Goal: Information Seeking & Learning: Find specific fact

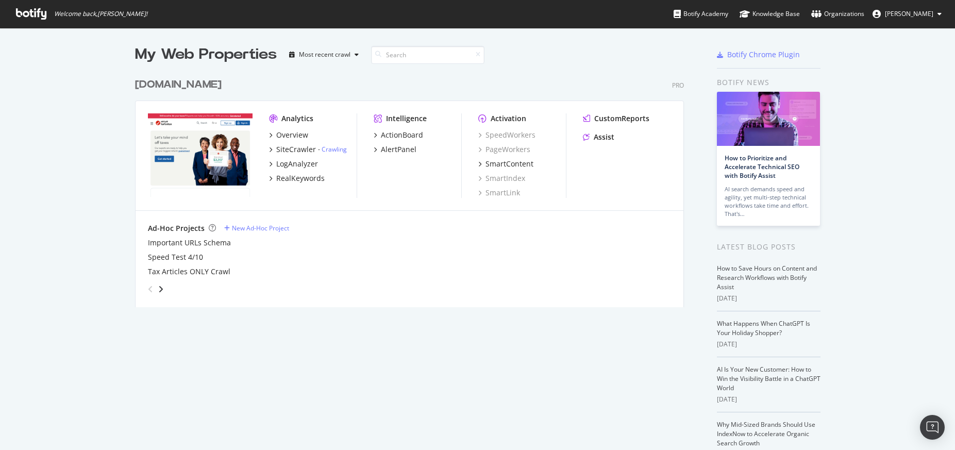
scroll to position [442, 940]
click at [287, 136] on div "Overview" at bounding box center [292, 135] width 32 height 10
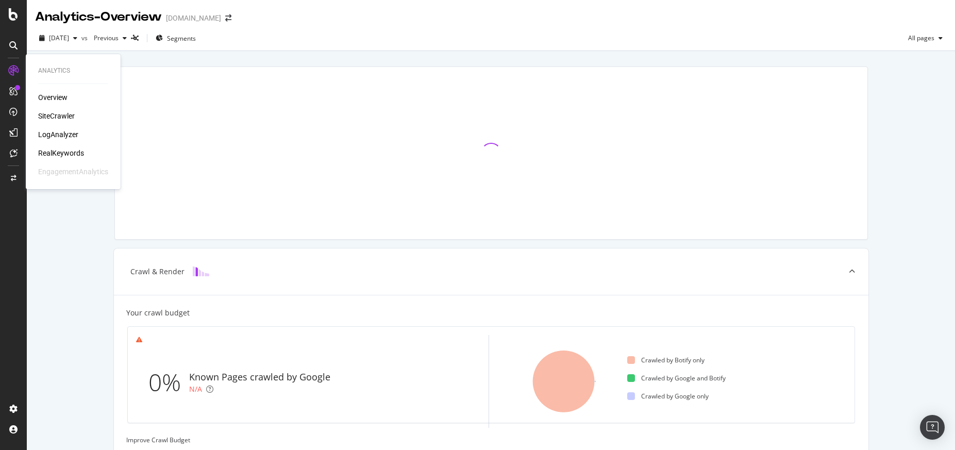
click at [62, 132] on div "LogAnalyzer" at bounding box center [58, 134] width 40 height 10
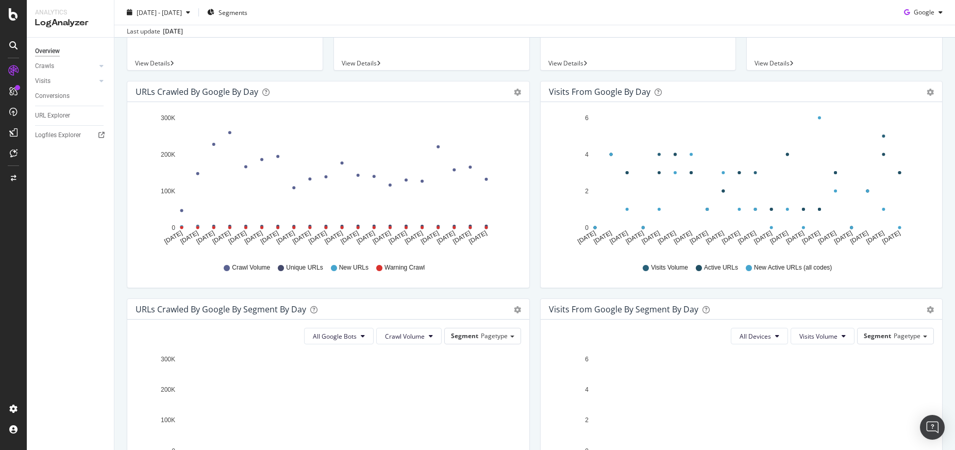
scroll to position [103, 0]
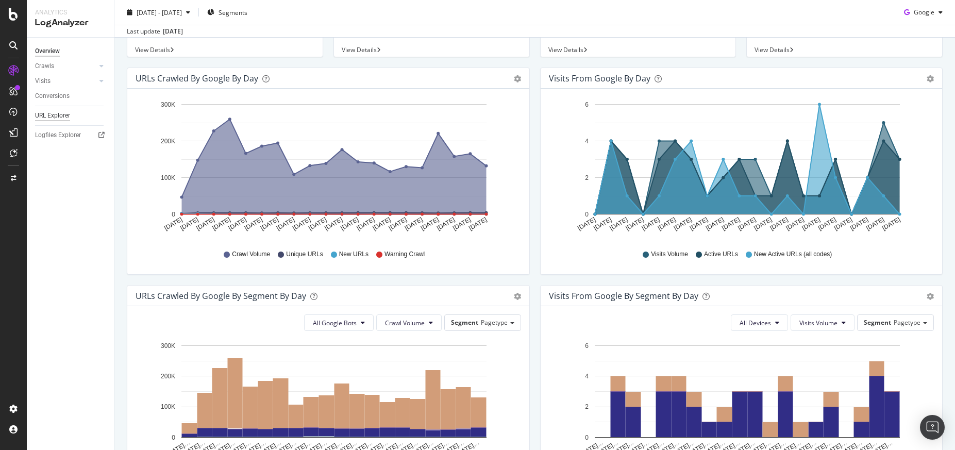
click at [59, 112] on div "URL Explorer" at bounding box center [52, 115] width 35 height 11
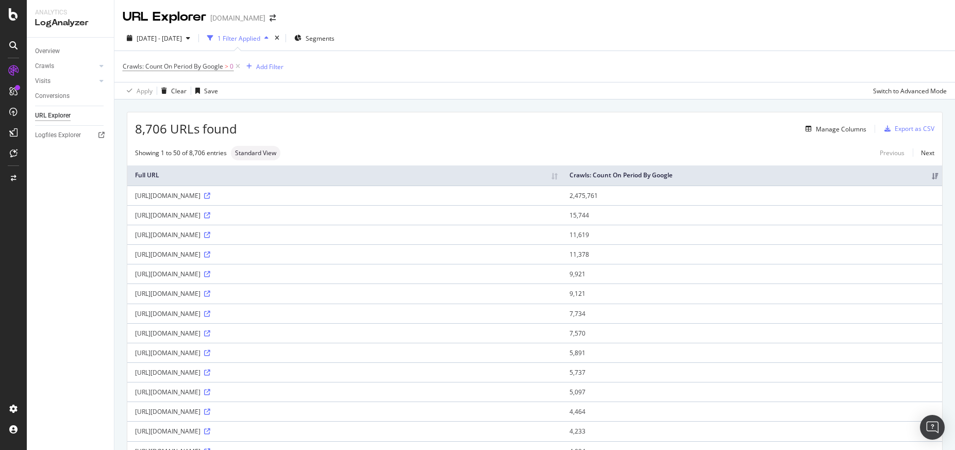
drag, startPoint x: 119, startPoint y: 192, endPoint x: 206, endPoint y: 195, distance: 87.2
click at [206, 195] on div "Analytics LogAnalyzer Overview Crawls Daily Distribution Segments Distribution …" at bounding box center [491, 225] width 928 height 450
click at [90, 208] on div "Overview Crawls Daily Distribution Segments Distribution HTTP Codes Resources V…" at bounding box center [70, 244] width 87 height 412
drag, startPoint x: 133, startPoint y: 193, endPoint x: 286, endPoint y: 199, distance: 152.7
click at [286, 199] on td "[URL][DOMAIN_NAME]" at bounding box center [344, 196] width 435 height 20
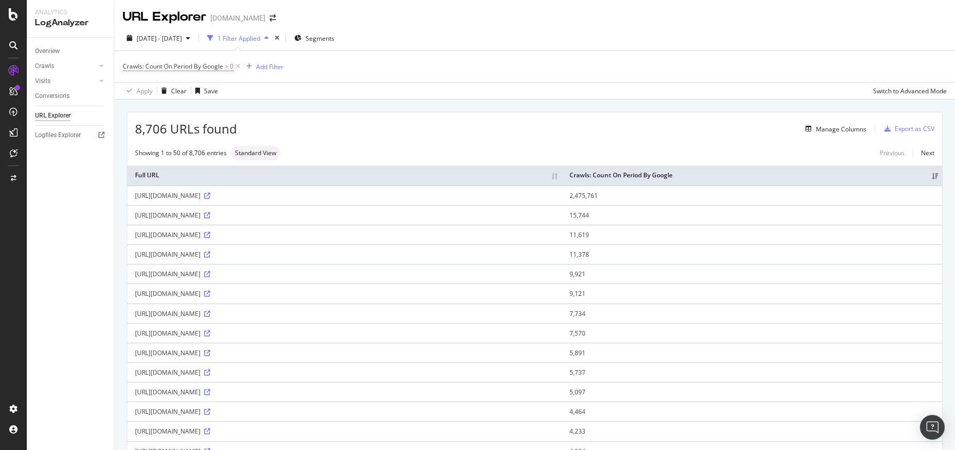
copy div "[URL][DOMAIN_NAME]"
